Goal: Task Accomplishment & Management: Manage account settings

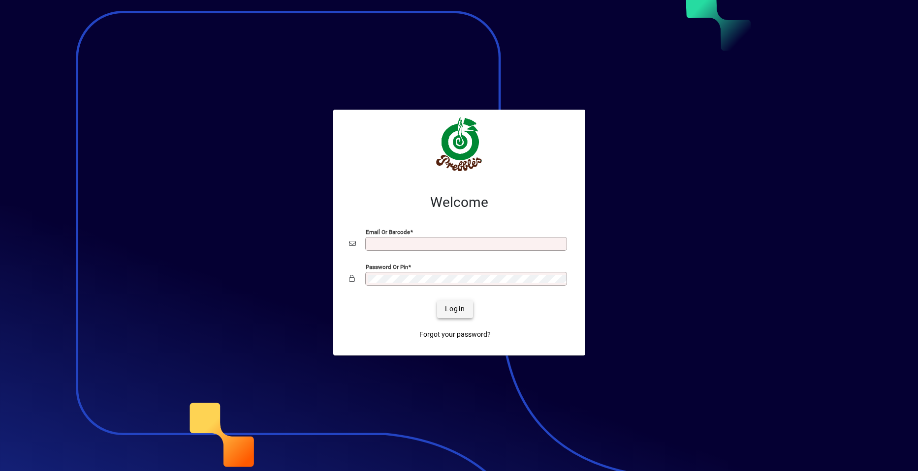
type input "**********"
click at [454, 309] on span "Login" at bounding box center [455, 309] width 20 height 10
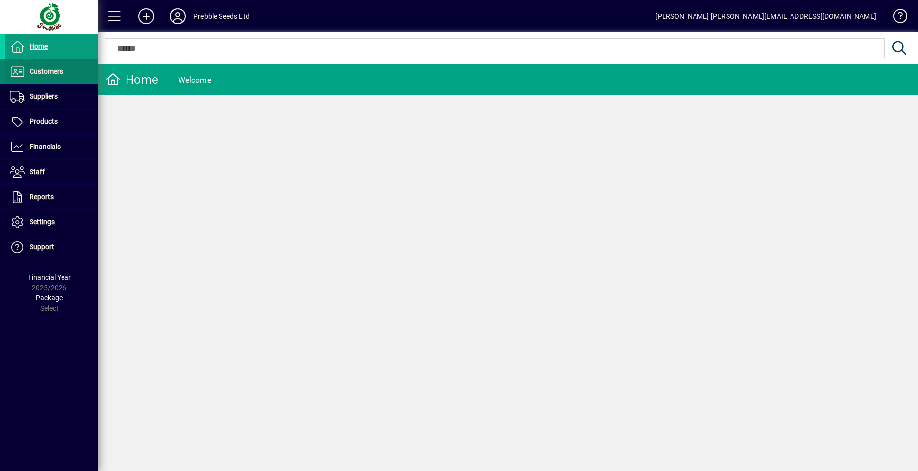
click at [70, 71] on span at bounding box center [52, 72] width 94 height 24
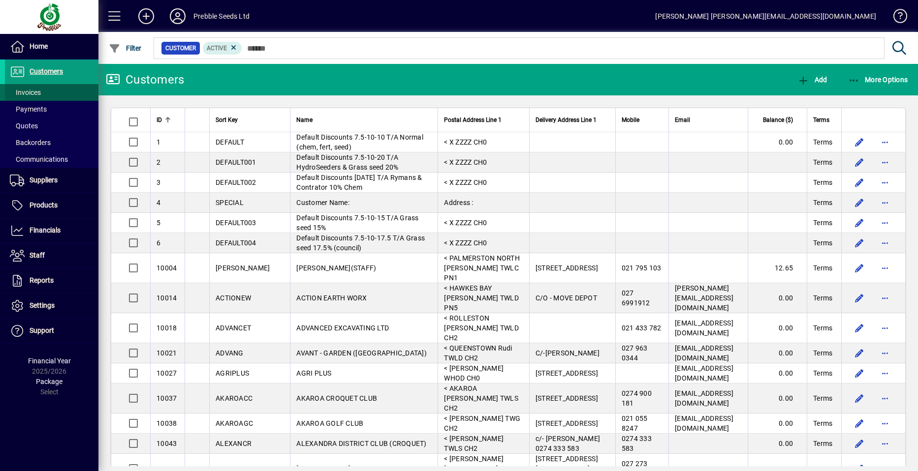
click at [60, 92] on span at bounding box center [52, 93] width 94 height 24
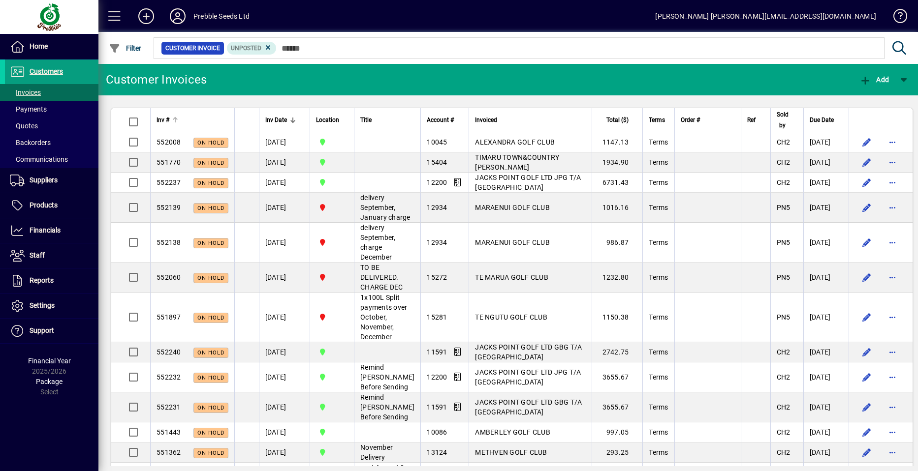
click at [163, 119] on span "Inv #" at bounding box center [162, 120] width 13 height 11
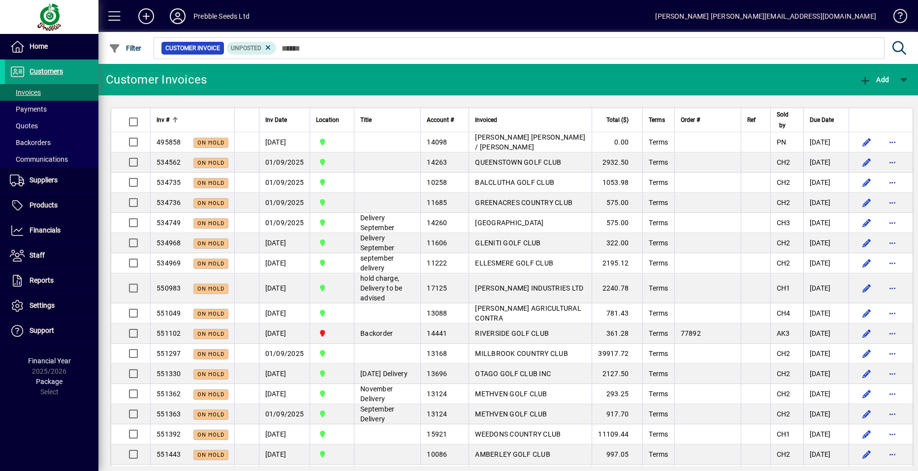
click at [163, 119] on span "Inv #" at bounding box center [162, 120] width 13 height 11
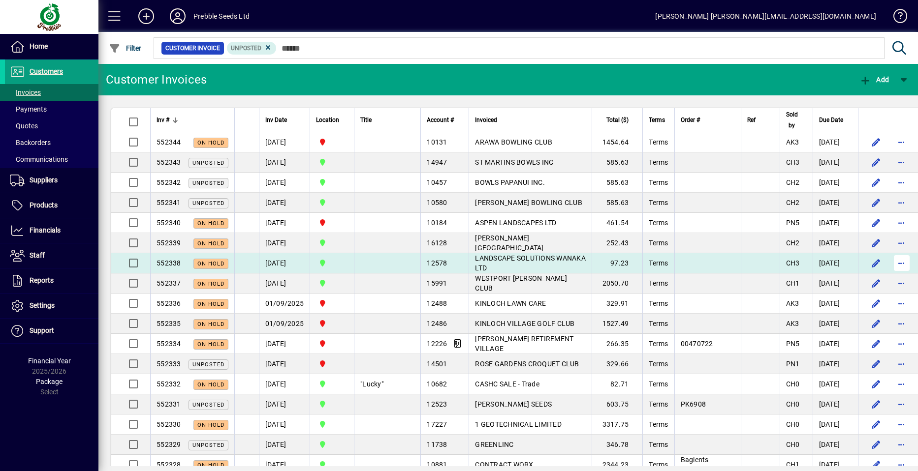
click at [890, 261] on span "button" at bounding box center [902, 263] width 24 height 24
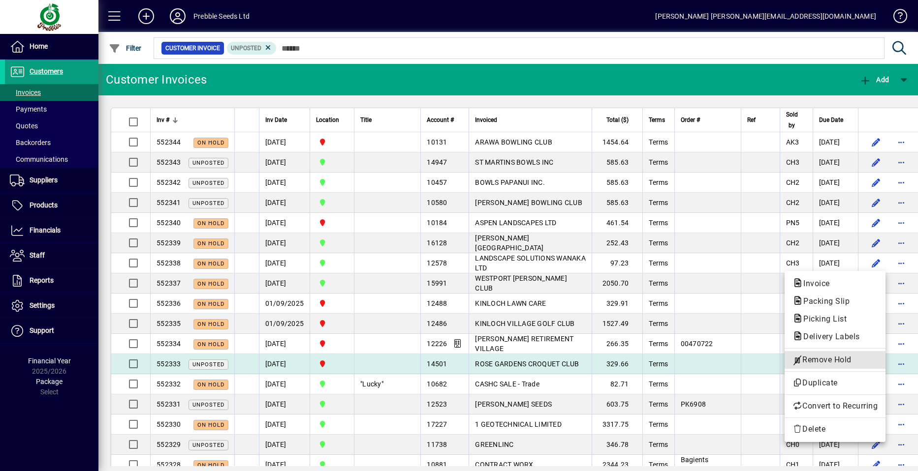
click at [828, 358] on span "Remove Hold" at bounding box center [834, 360] width 85 height 12
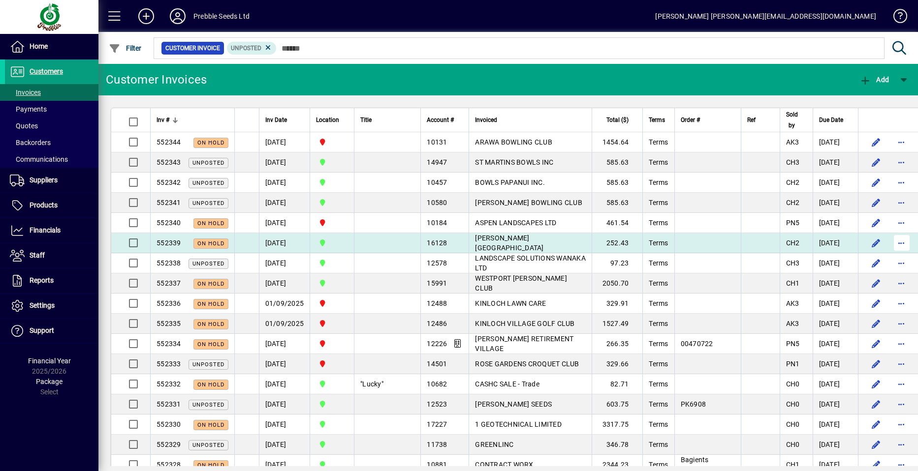
click at [890, 244] on span "button" at bounding box center [902, 243] width 24 height 24
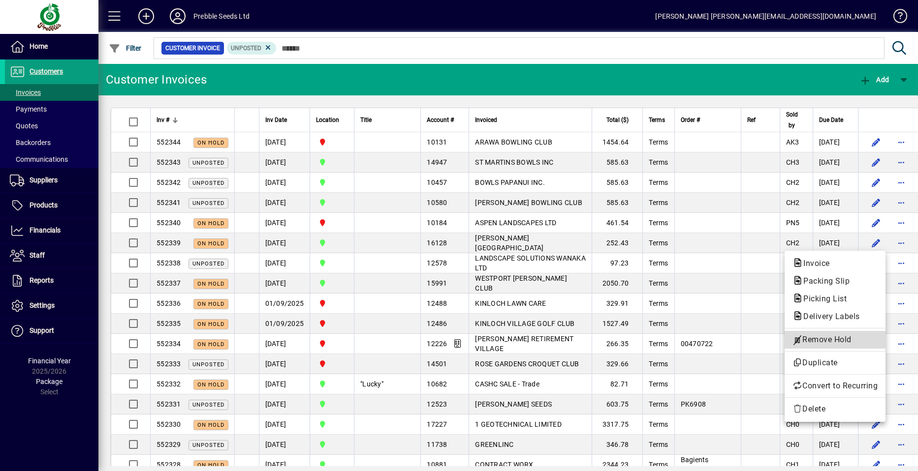
click at [823, 341] on span "Remove Hold" at bounding box center [834, 340] width 85 height 12
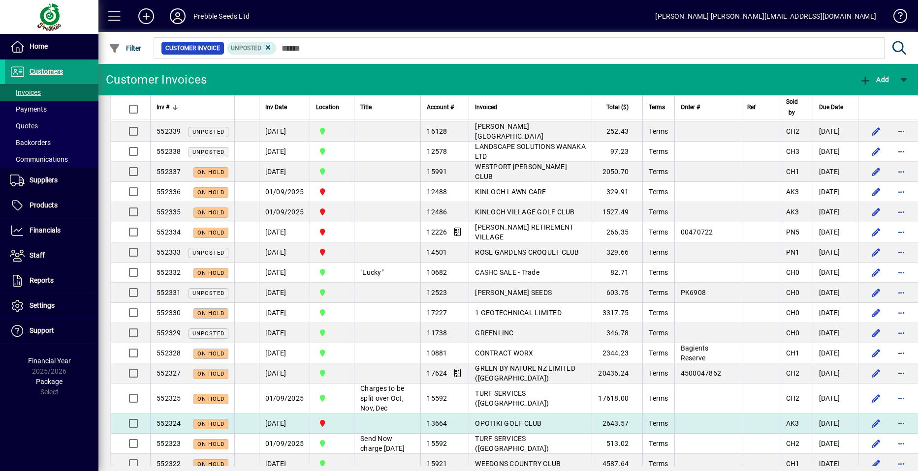
scroll to position [148, 0]
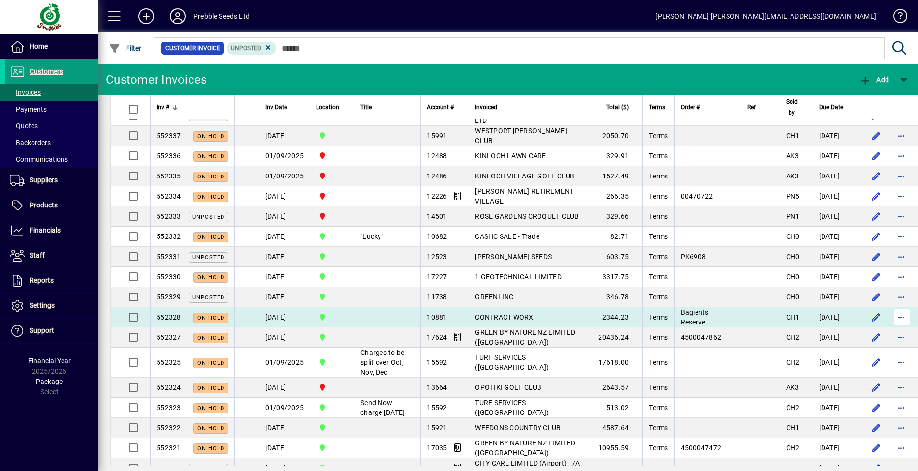
click at [890, 317] on span "button" at bounding box center [902, 318] width 24 height 24
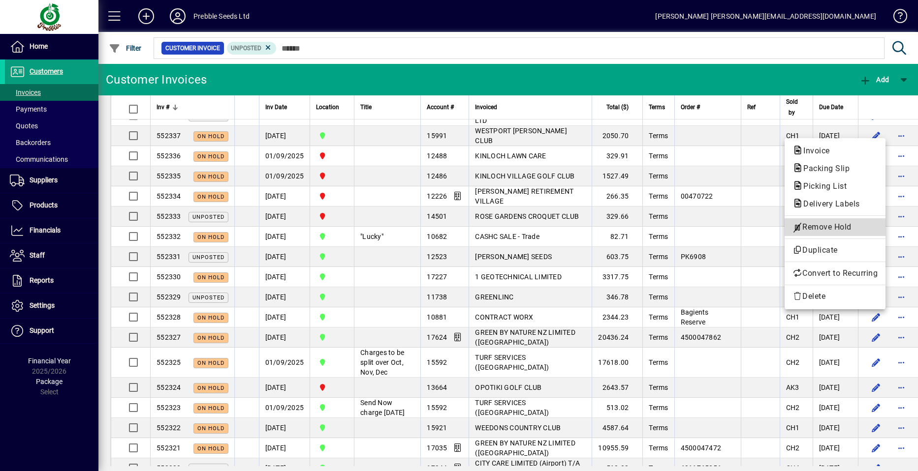
click at [823, 230] on span "Remove Hold" at bounding box center [834, 227] width 85 height 12
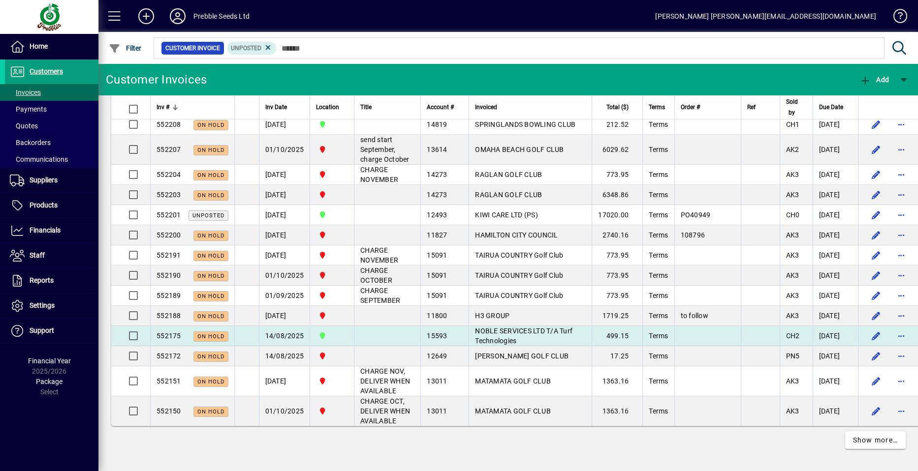
scroll to position [1940, 0]
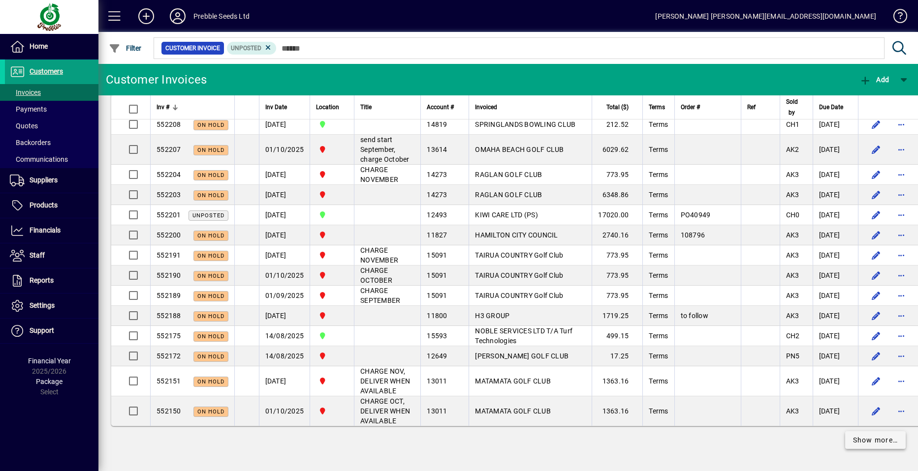
click at [866, 440] on span "Show more…" at bounding box center [875, 441] width 45 height 10
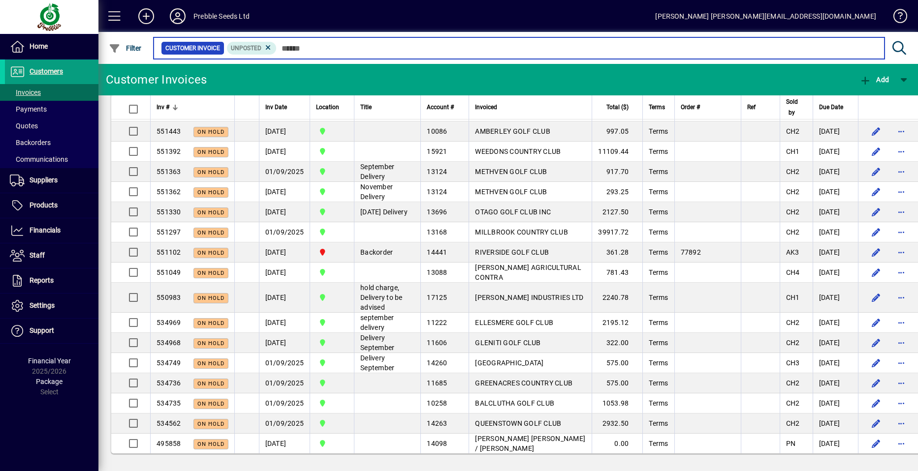
scroll to position [4056, 0]
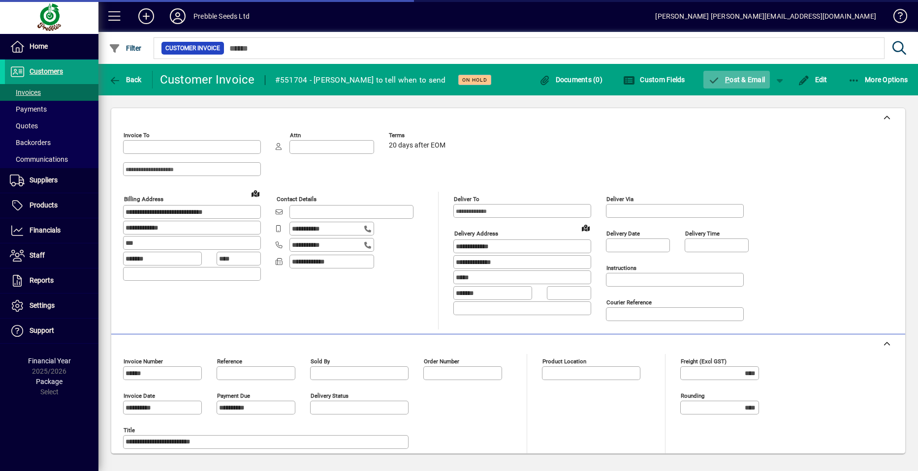
type input "**********"
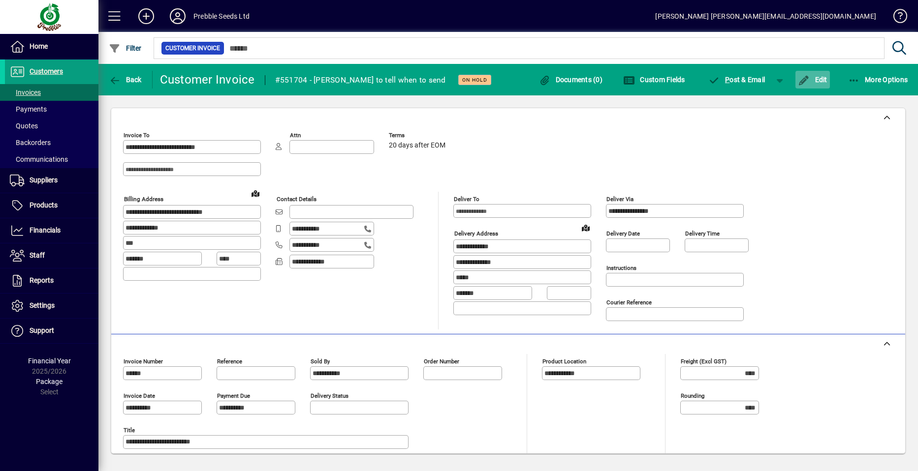
click at [812, 78] on span "Edit" at bounding box center [813, 80] width 30 height 8
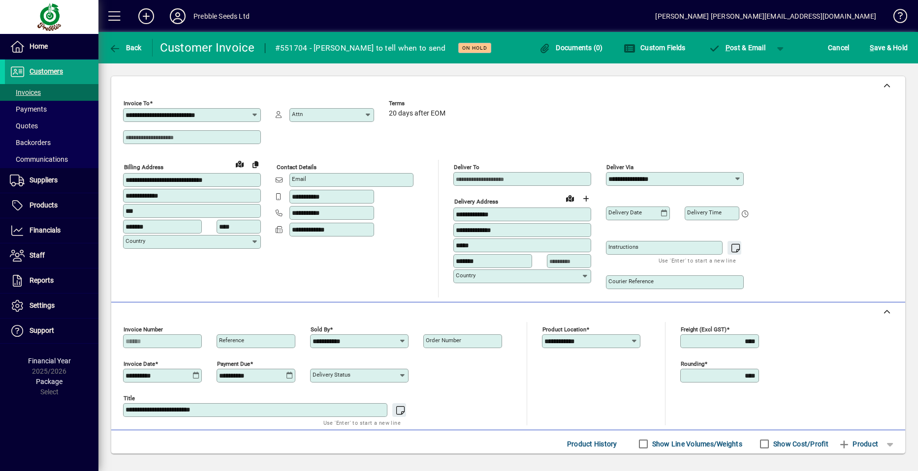
click at [195, 374] on icon at bounding box center [195, 376] width 7 height 8
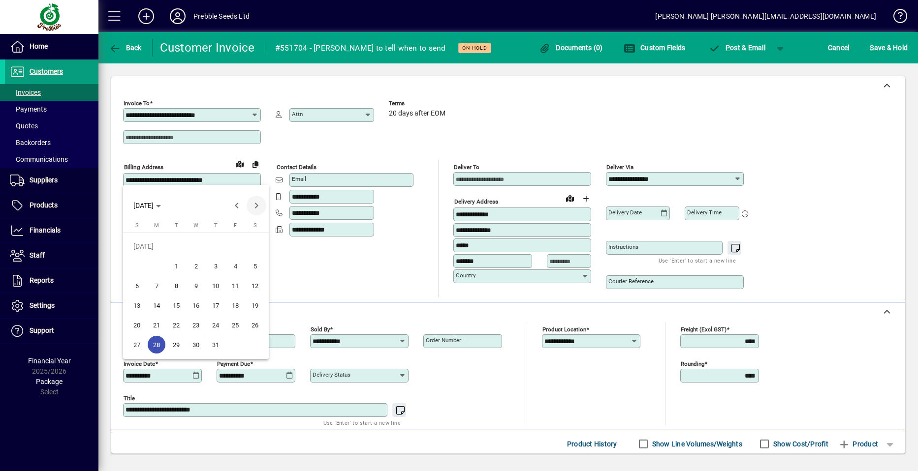
click at [259, 206] on span "Next month" at bounding box center [257, 206] width 20 height 20
click at [215, 303] on span "21" at bounding box center [216, 306] width 18 height 18
type input "**********"
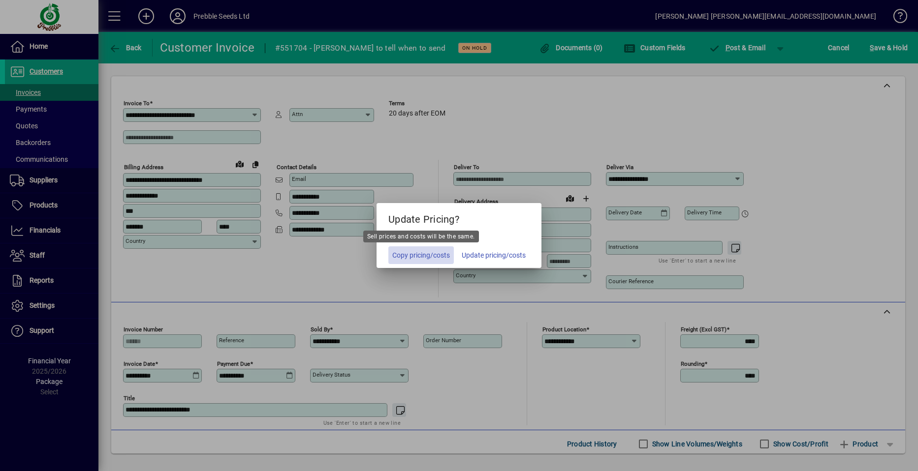
click at [412, 257] on span "Copy pricing/costs" at bounding box center [421, 255] width 58 height 10
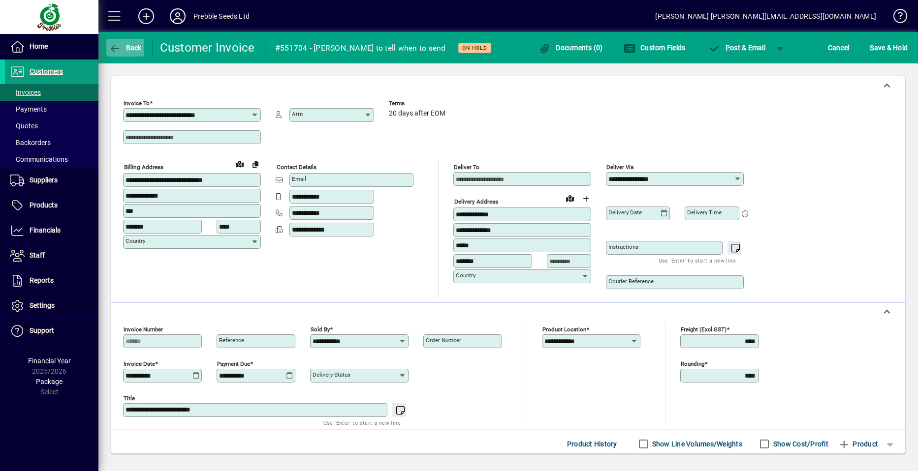
click at [130, 49] on span "Back" at bounding box center [125, 48] width 33 height 8
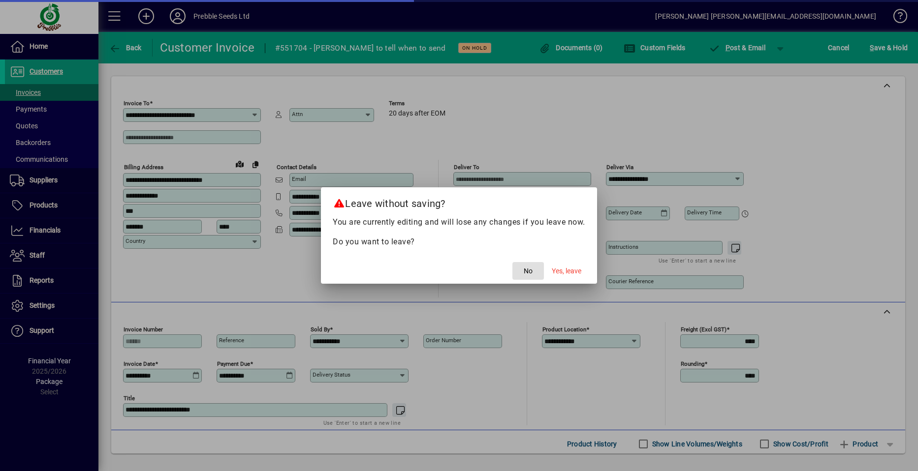
click at [133, 48] on div at bounding box center [459, 235] width 918 height 471
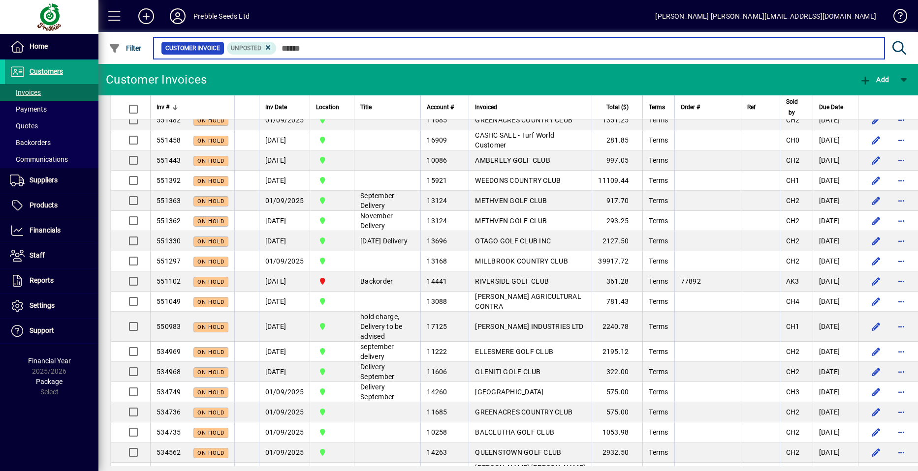
scroll to position [3895, 0]
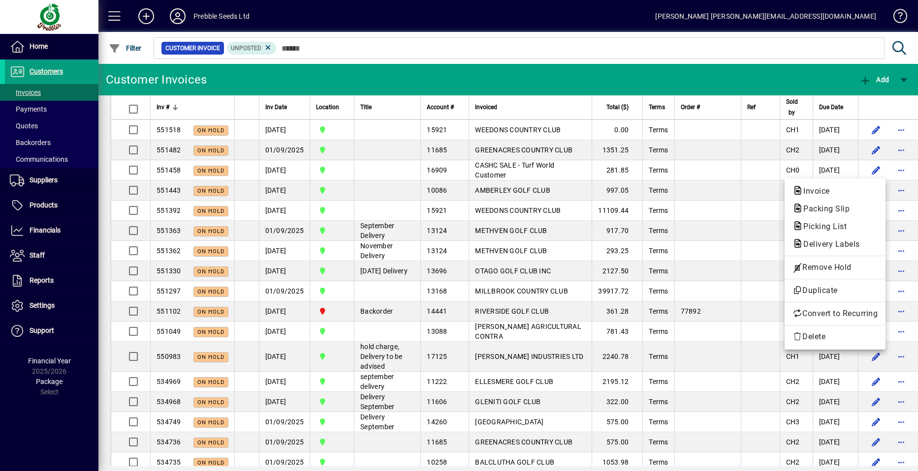
click at [873, 356] on div at bounding box center [459, 235] width 918 height 471
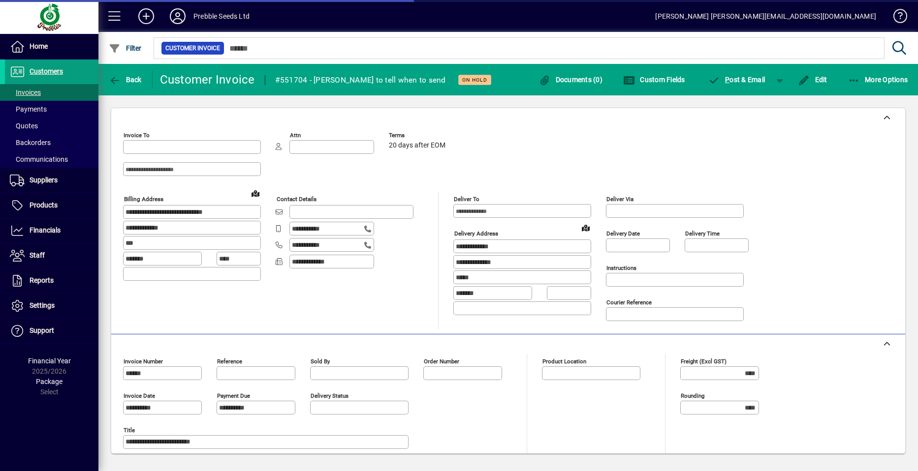
type input "**********"
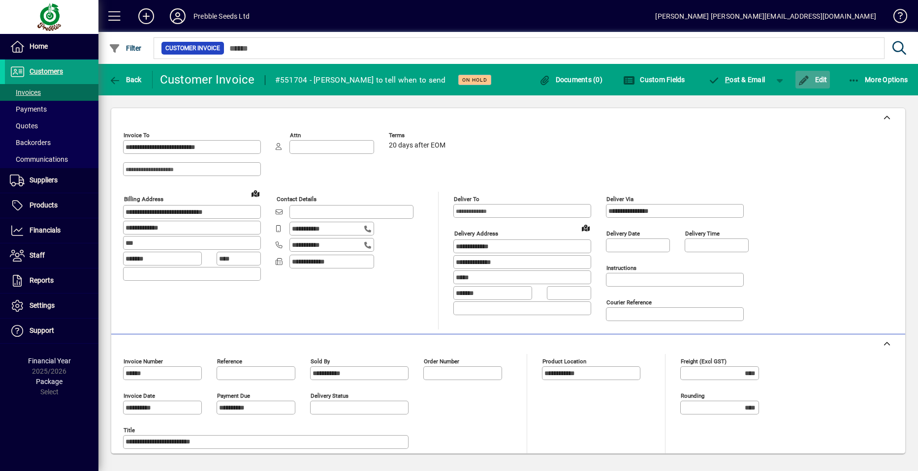
click at [811, 80] on span "Edit" at bounding box center [813, 80] width 30 height 8
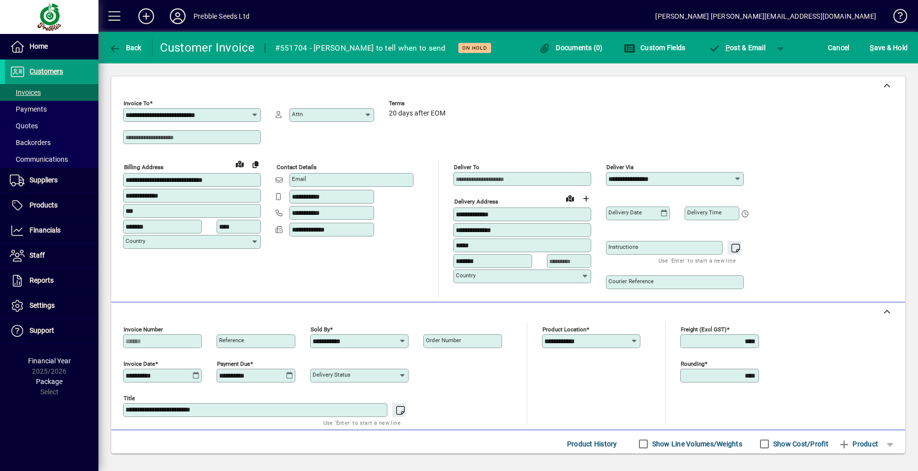
click at [194, 376] on icon at bounding box center [195, 376] width 7 height 8
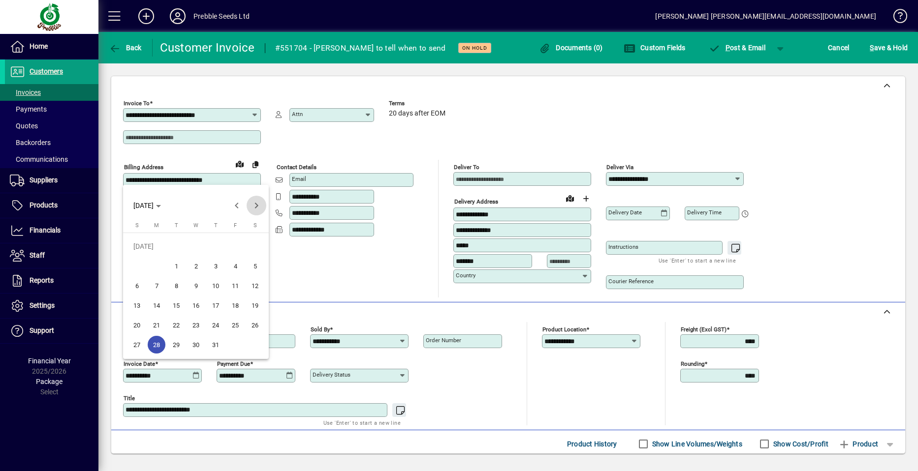
click at [251, 206] on span "Next month" at bounding box center [257, 206] width 20 height 20
click at [214, 306] on span "21" at bounding box center [216, 306] width 18 height 18
type input "**********"
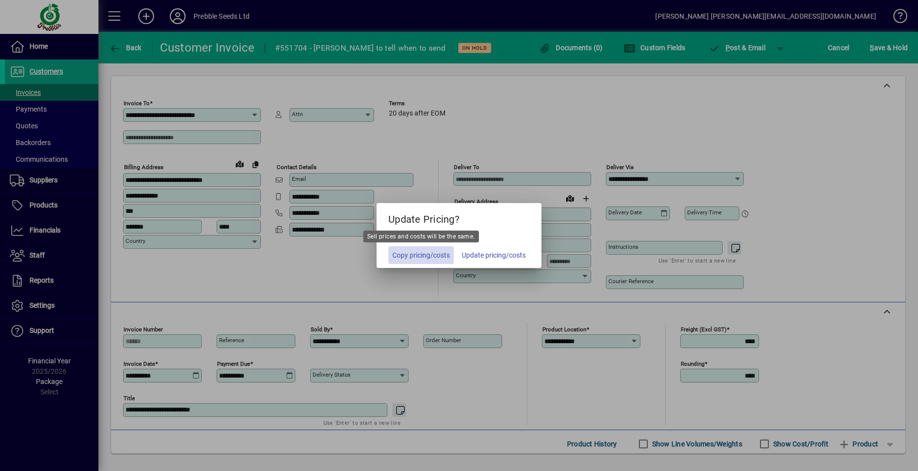
click at [423, 255] on span "Copy pricing/costs" at bounding box center [421, 255] width 58 height 10
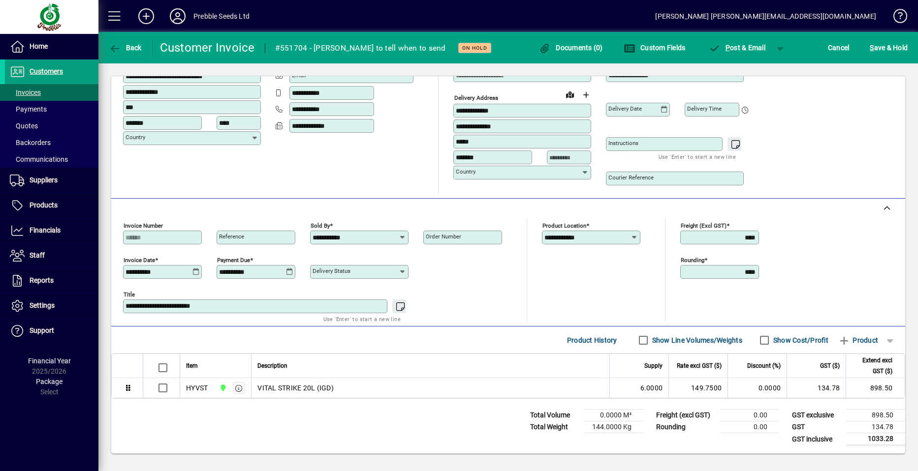
scroll to position [104, 0]
click at [876, 47] on span "S ave & Hold" at bounding box center [889, 48] width 38 height 16
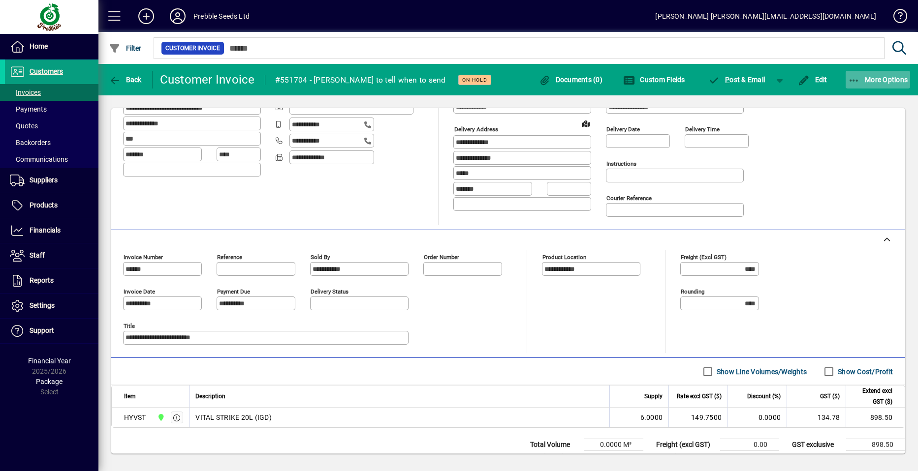
click at [874, 79] on span "More Options" at bounding box center [878, 80] width 60 height 8
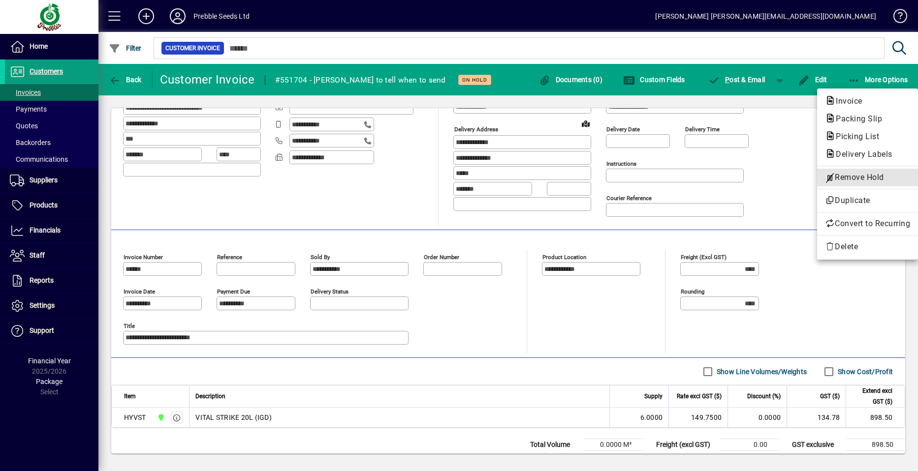
click at [863, 179] on span "Remove Hold" at bounding box center [867, 178] width 85 height 12
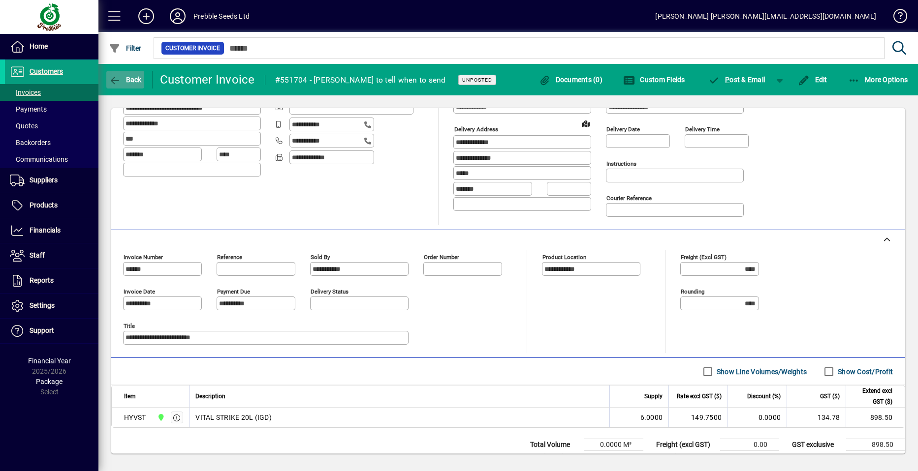
click at [124, 78] on span "Back" at bounding box center [125, 80] width 33 height 8
